Goal: Task Accomplishment & Management: Use online tool/utility

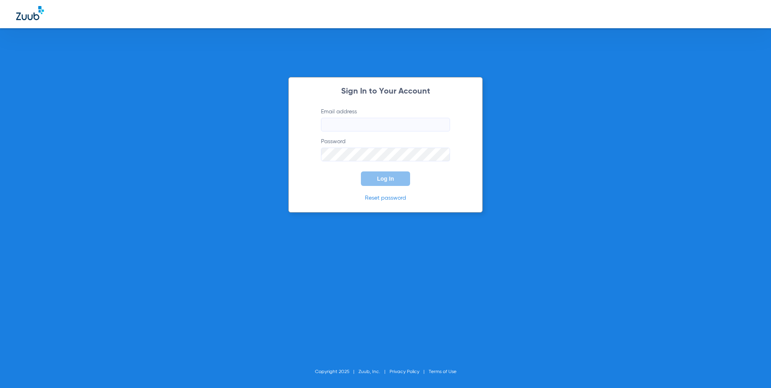
type input "[EMAIL_ADDRESS][DOMAIN_NAME]"
click at [385, 189] on div "Sign In to Your Account Email address [EMAIL_ADDRESS][DOMAIN_NAME] Password Log…" at bounding box center [385, 144] width 194 height 135
click at [384, 181] on span "Log In" at bounding box center [385, 178] width 17 height 6
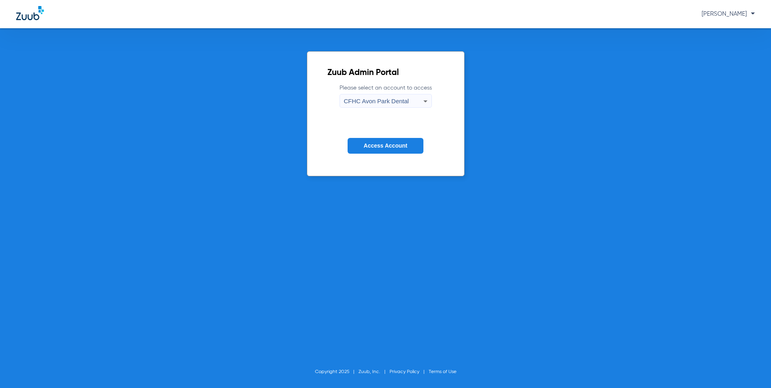
click at [425, 101] on icon at bounding box center [425, 101] width 4 height 2
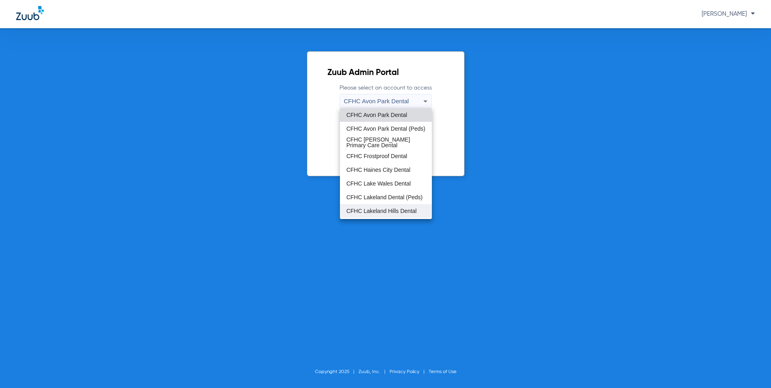
click at [395, 209] on span "CFHC Lakeland Hills Dental" at bounding box center [381, 211] width 70 height 6
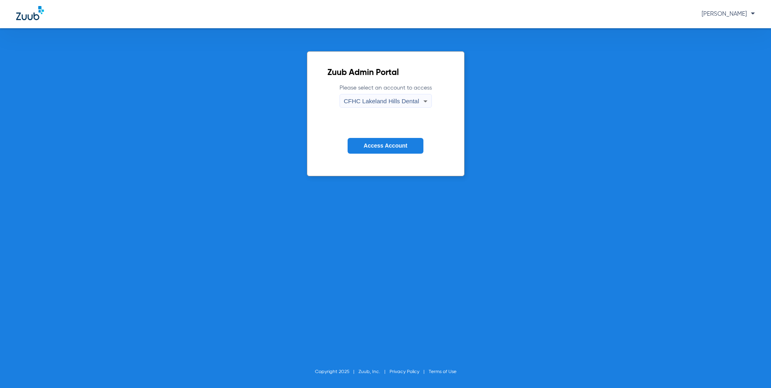
click at [391, 146] on span "Access Account" at bounding box center [386, 145] width 44 height 6
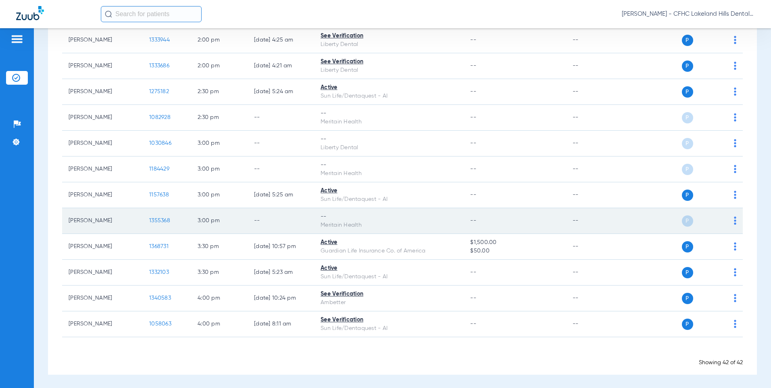
scroll to position [980, 0]
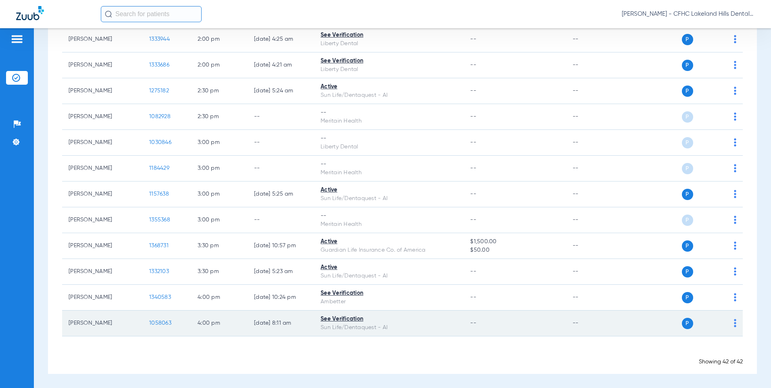
click at [154, 324] on span "1058063" at bounding box center [160, 323] width 22 height 6
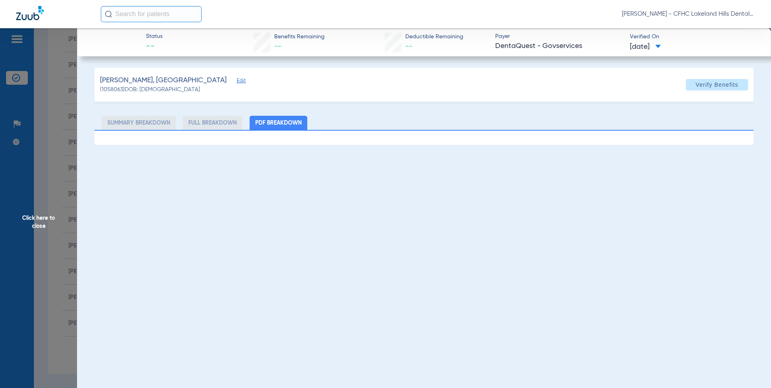
click at [148, 124] on li "Summary Breakdown" at bounding box center [139, 123] width 74 height 14
click at [204, 125] on li "Full Breakdown" at bounding box center [213, 123] width 60 height 14
click at [33, 222] on span "Click here to close" at bounding box center [38, 222] width 77 height 388
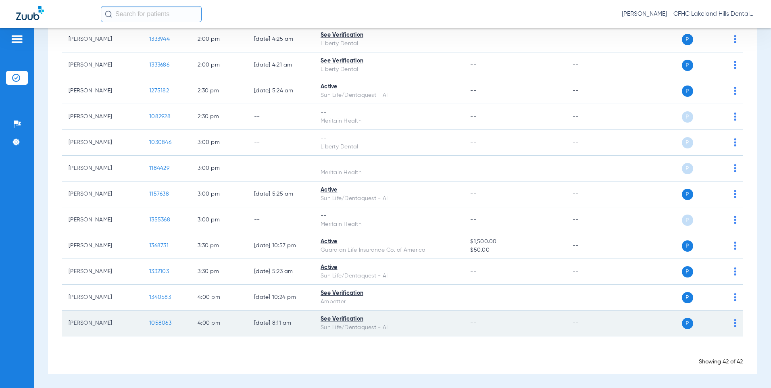
click at [159, 323] on span "1058063" at bounding box center [160, 323] width 22 height 6
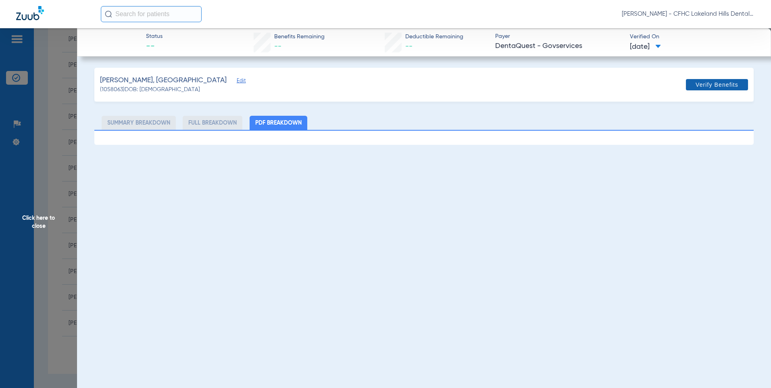
click at [708, 87] on span "Verify Benefits" at bounding box center [716, 84] width 43 height 6
click at [237, 82] on span "Edit" at bounding box center [240, 82] width 7 height 8
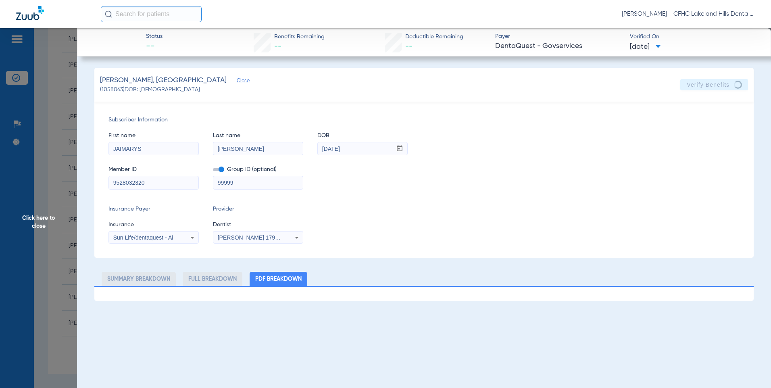
click at [155, 237] on span "Sun Life/dentaquest - Ai" at bounding box center [143, 237] width 60 height 6
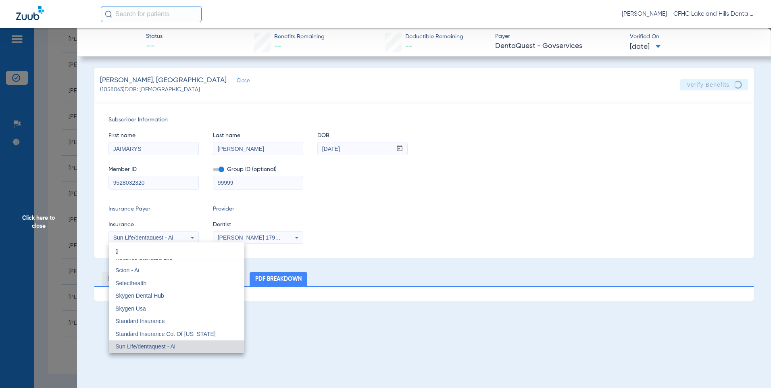
scroll to position [17, 0]
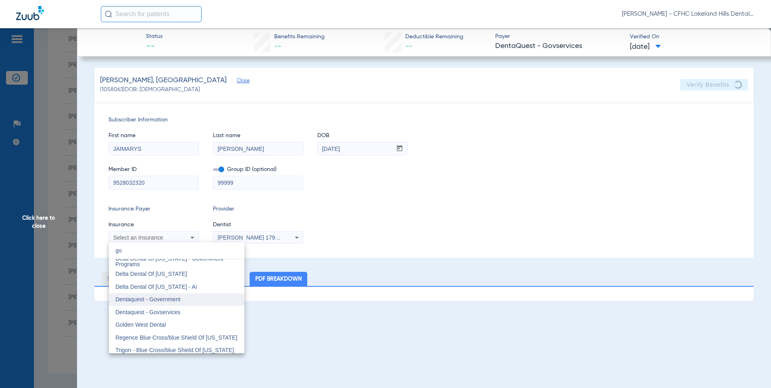
type input "go"
click at [148, 297] on span "Dentaquest - Government" at bounding box center [147, 299] width 65 height 6
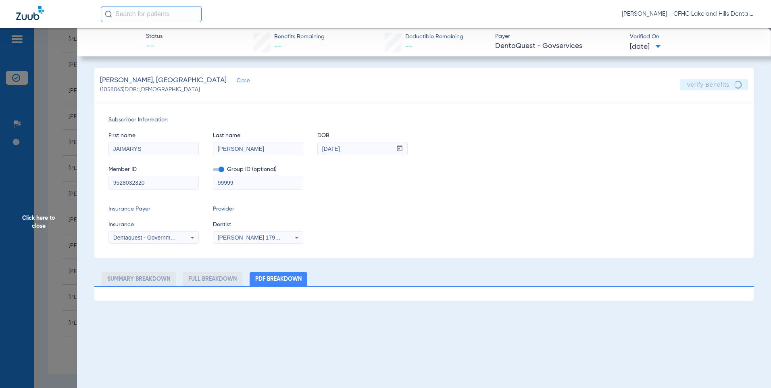
click at [700, 85] on app-verify-button "Verify Benefits" at bounding box center [714, 84] width 68 height 11
click at [37, 222] on span "Click here to close" at bounding box center [38, 222] width 77 height 388
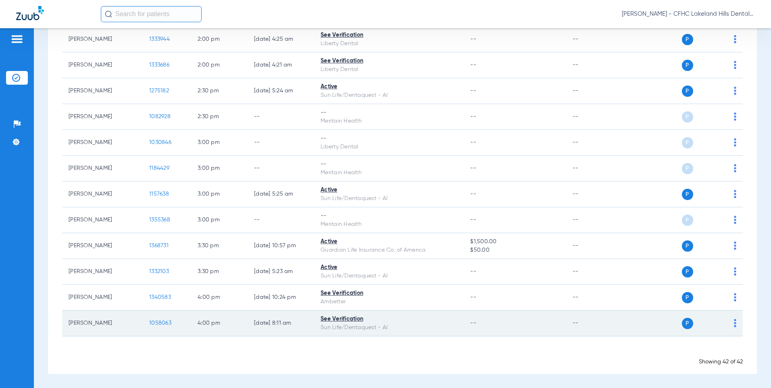
click at [164, 326] on span "1058063" at bounding box center [160, 323] width 22 height 6
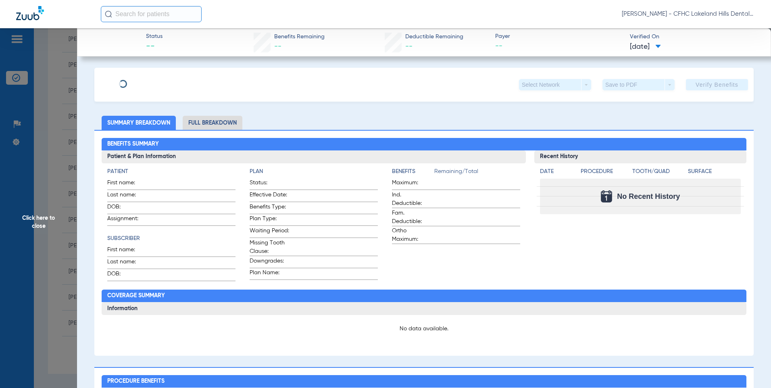
type input "JAIMARYS"
type input "[PERSON_NAME]"
type input "[DATE]"
type input "9528032320"
type input "99999"
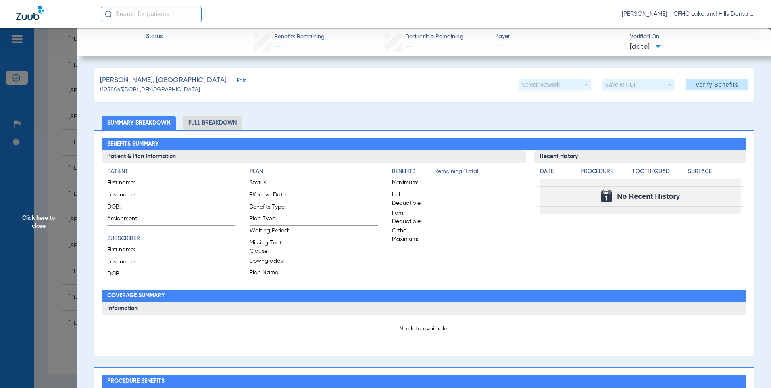
click at [237, 81] on span "Edit" at bounding box center [240, 82] width 7 height 8
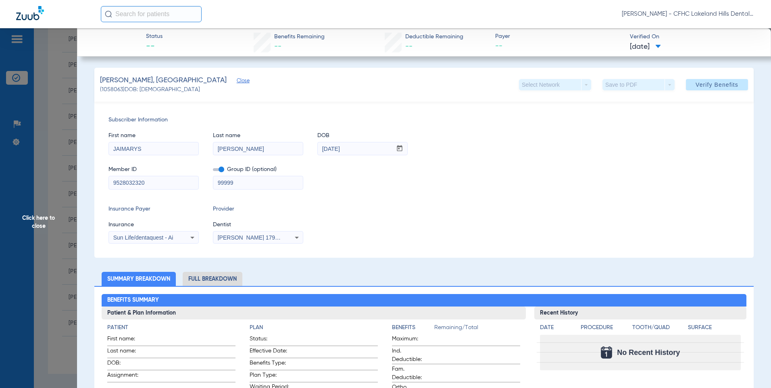
click at [145, 237] on span "Sun Life/dentaquest - Ai" at bounding box center [143, 237] width 60 height 6
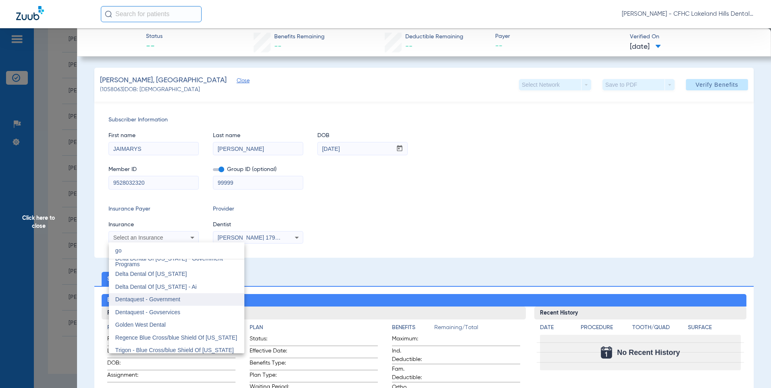
type input "go"
click at [156, 300] on span "Dentaquest - Government" at bounding box center [147, 299] width 65 height 6
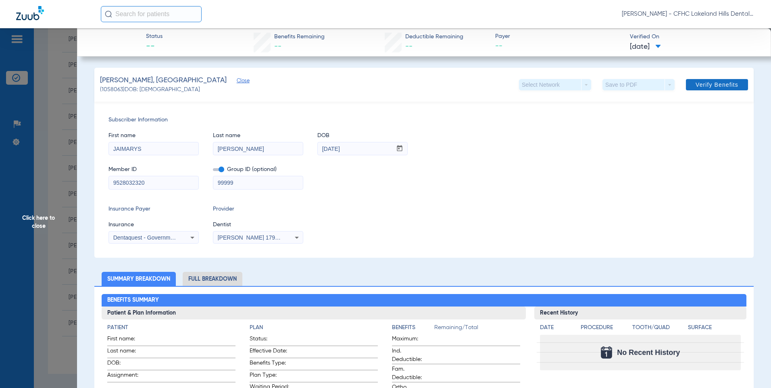
click at [721, 83] on span "Verify Benefits" at bounding box center [716, 84] width 43 height 6
